Goal: Transaction & Acquisition: Purchase product/service

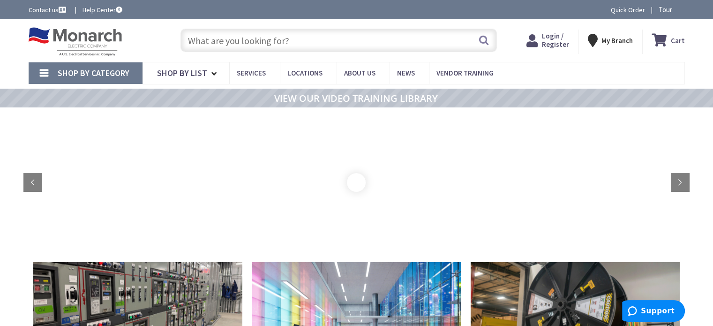
click at [285, 47] on input "text" at bounding box center [338, 40] width 316 height 23
type input "Recreation Department, [STREET_ADDRESS][US_STATE]"
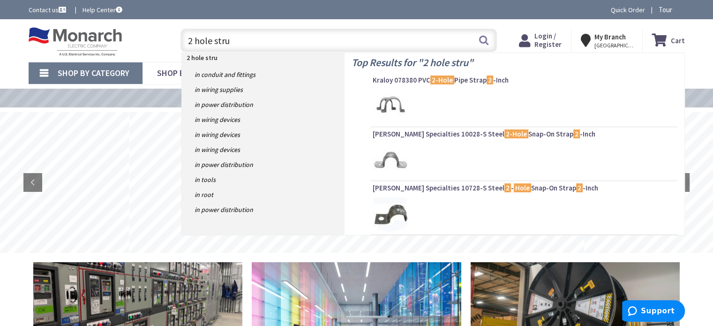
type input "2 hole strut"
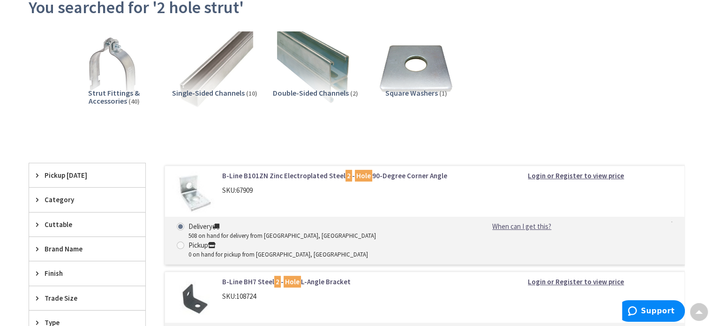
scroll to position [120, 0]
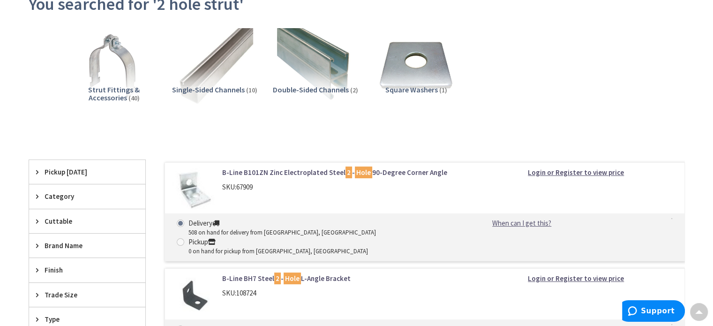
click at [265, 171] on link "B-Line B101ZN Zinc Electroplated Steel 2 - Hole 90-Degree Corner Angle" at bounding box center [341, 172] width 239 height 10
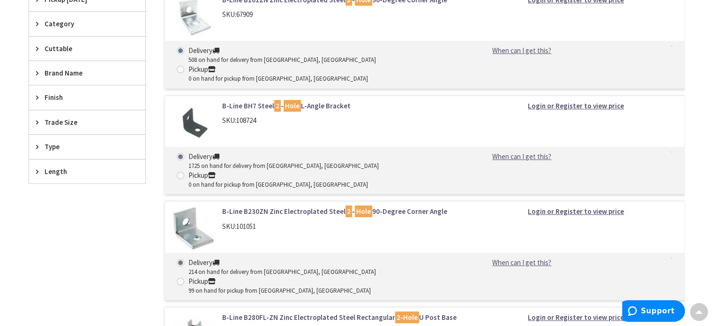
scroll to position [293, 0]
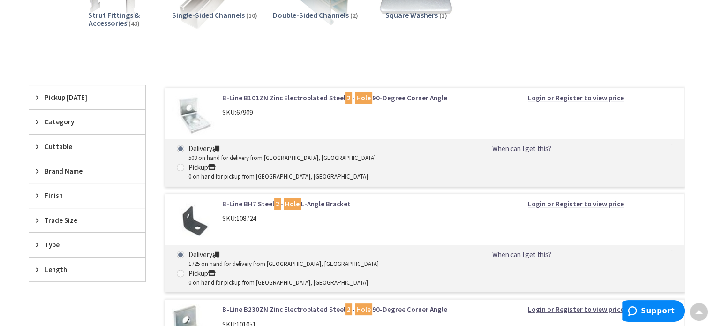
scroll to position [193, 0]
click at [240, 94] on link "B-Line B101ZN Zinc Electroplated Steel 2 - Hole 90-Degree Corner Angle" at bounding box center [341, 99] width 239 height 10
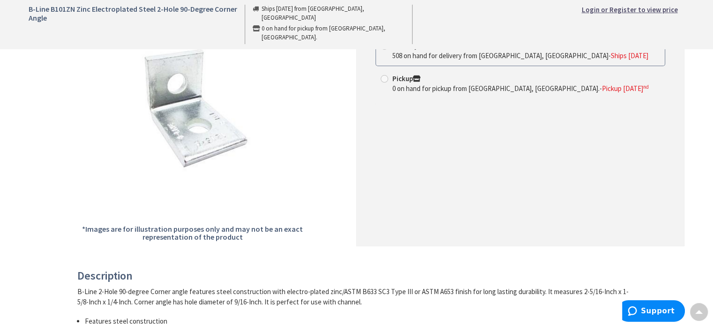
scroll to position [165, 0]
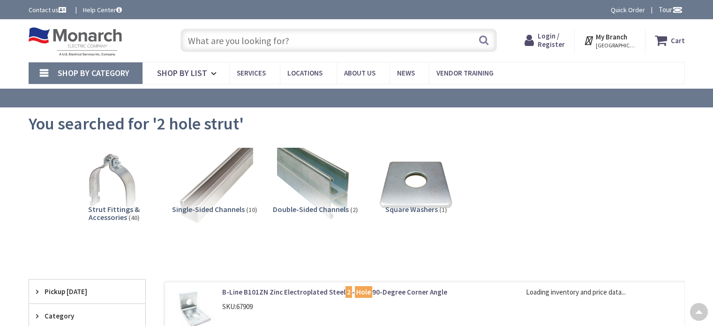
click at [229, 279] on ul "B-Line B101ZN Zinc Electroplated Steel 2 - Hole 90-Degree Corner Angle SKU: 679…" at bounding box center [415, 279] width 539 height 0
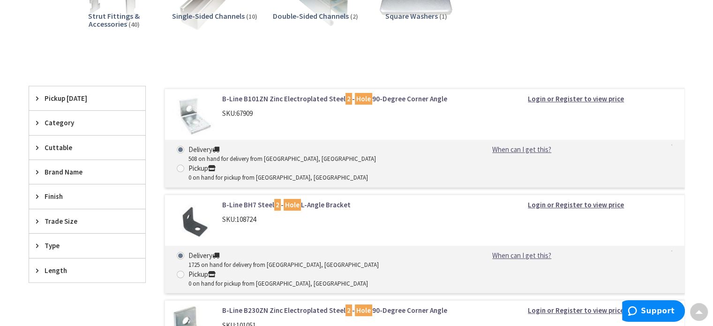
click at [274, 305] on link "B-Line B230ZN Zinc Electroplated Steel 2 - Hole 90-Degree Corner Angle" at bounding box center [341, 310] width 239 height 10
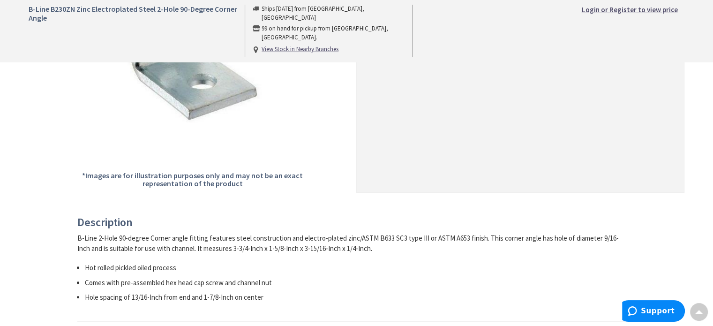
scroll to position [219, 0]
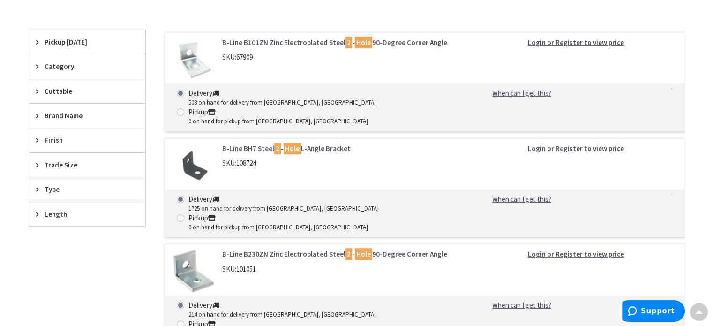
scroll to position [249, 0]
click at [273, 40] on link "B-Line B101ZN Zinc Electroplated Steel 2 - Hole 90-Degree Corner Angle" at bounding box center [341, 43] width 239 height 10
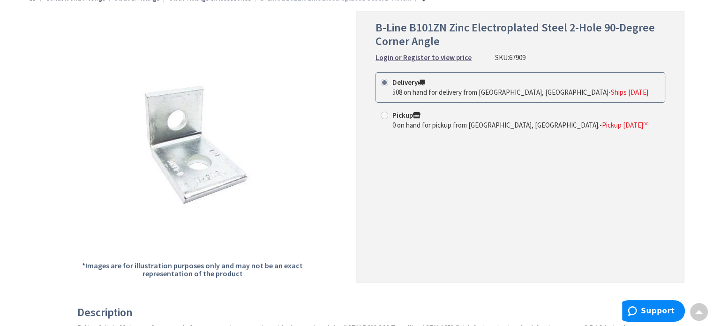
scroll to position [128, 0]
